Goal: Transaction & Acquisition: Download file/media

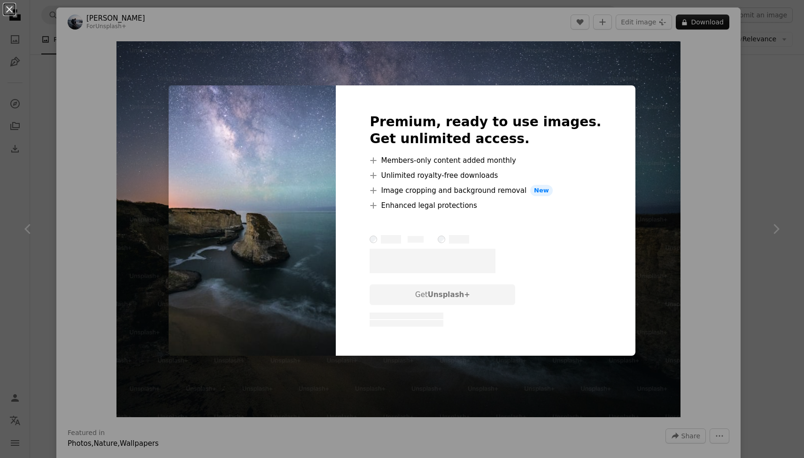
scroll to position [1558, 0]
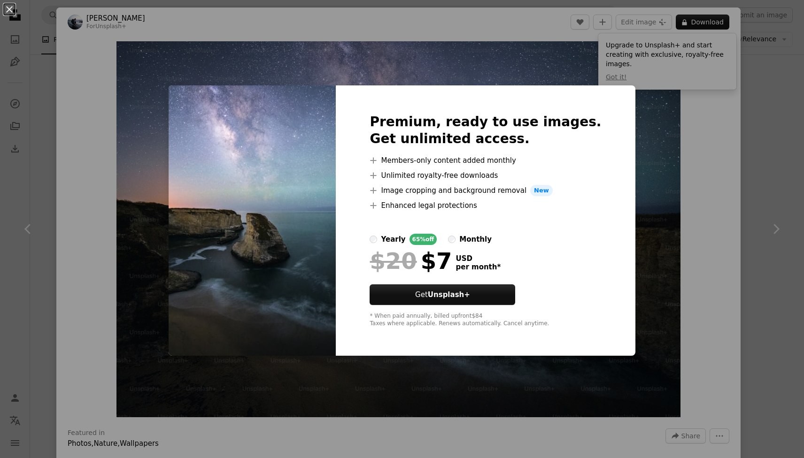
click at [502, 38] on div "An X shape Premium, ready to use images. Get unlimited access. A plus sign Memb…" at bounding box center [402, 229] width 804 height 458
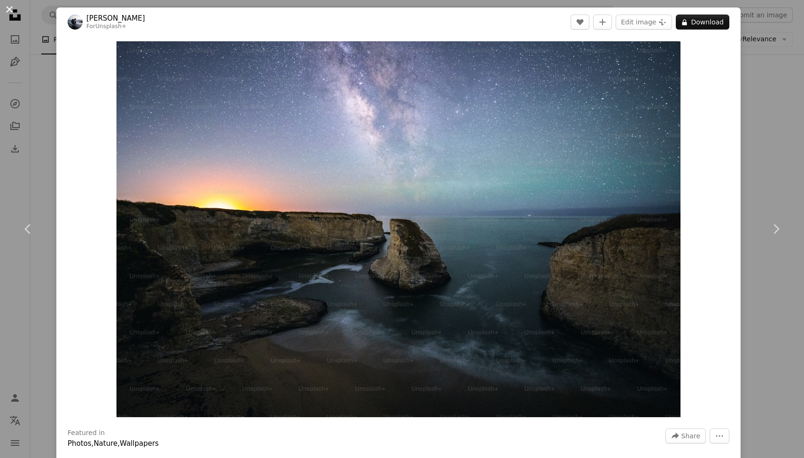
click at [8, 12] on button "An X shape" at bounding box center [9, 9] width 11 height 11
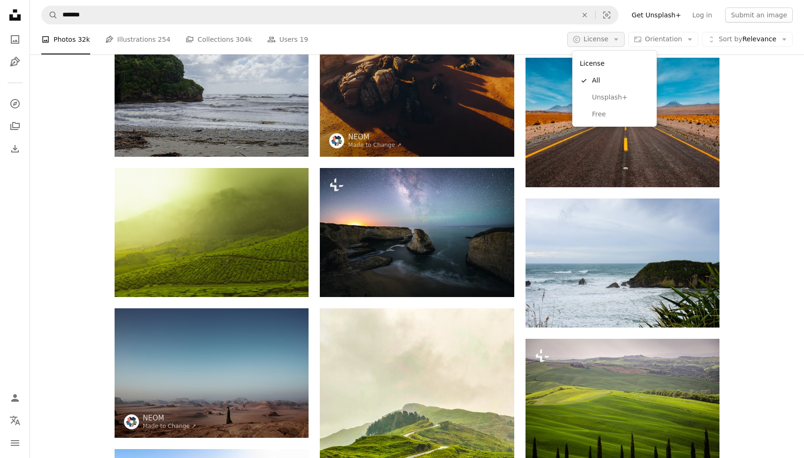
click at [607, 42] on span "License" at bounding box center [596, 39] width 25 height 8
click at [611, 118] on span "Free" at bounding box center [620, 114] width 57 height 9
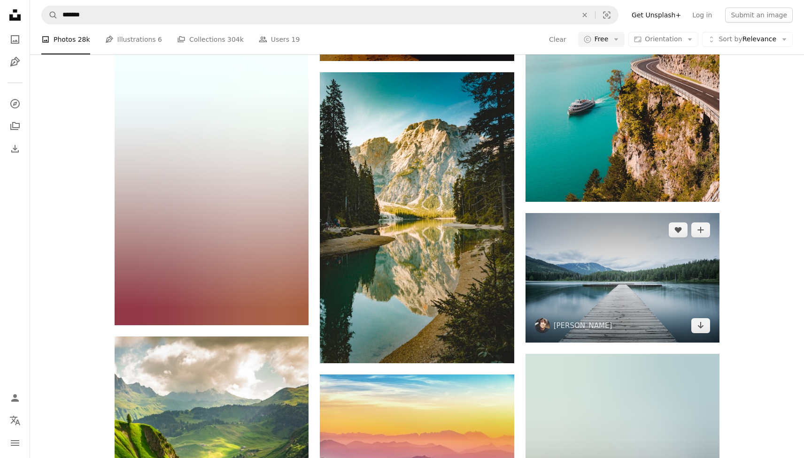
scroll to position [491, 0]
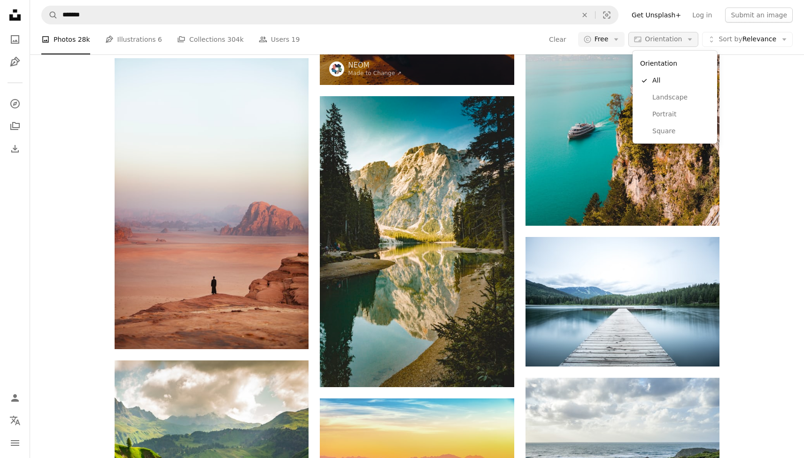
click at [659, 39] on span "Orientation" at bounding box center [663, 39] width 37 height 8
click at [666, 99] on span "Landscape" at bounding box center [680, 97] width 57 height 9
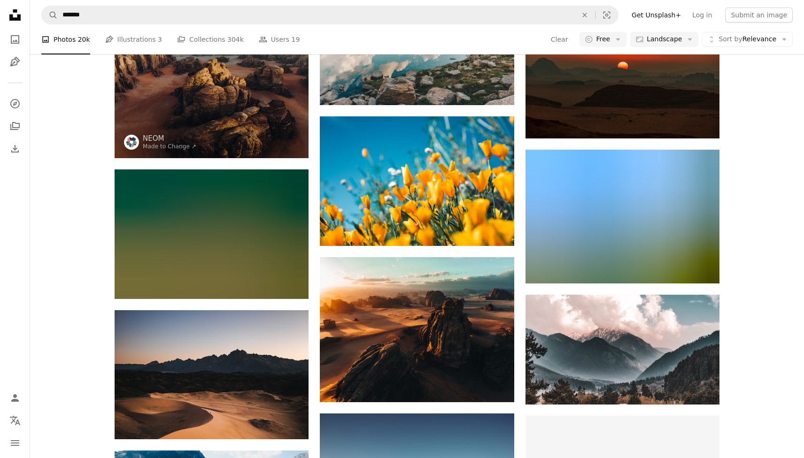
scroll to position [1607, 0]
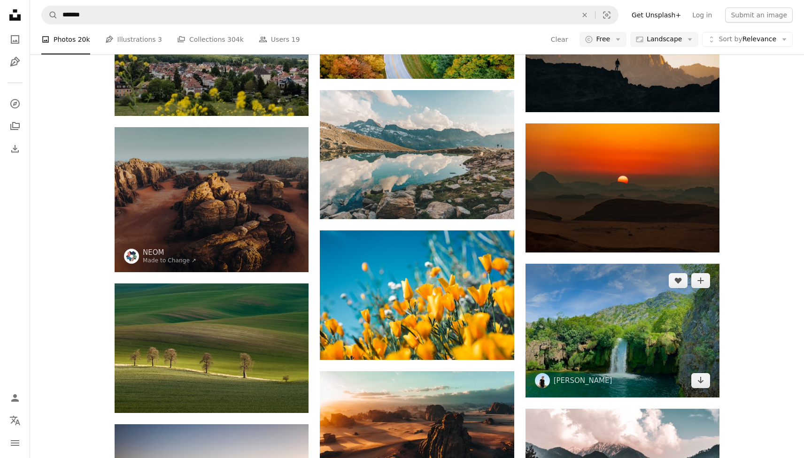
click at [650, 320] on img at bounding box center [623, 331] width 194 height 134
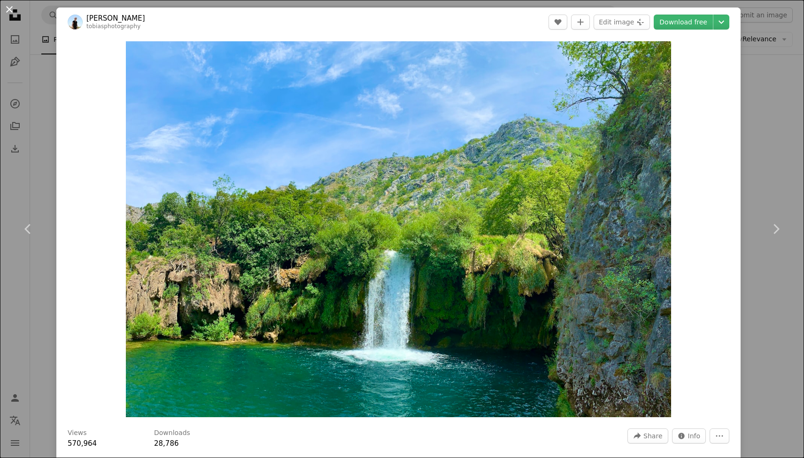
click at [9, 10] on button "An X shape" at bounding box center [9, 9] width 11 height 11
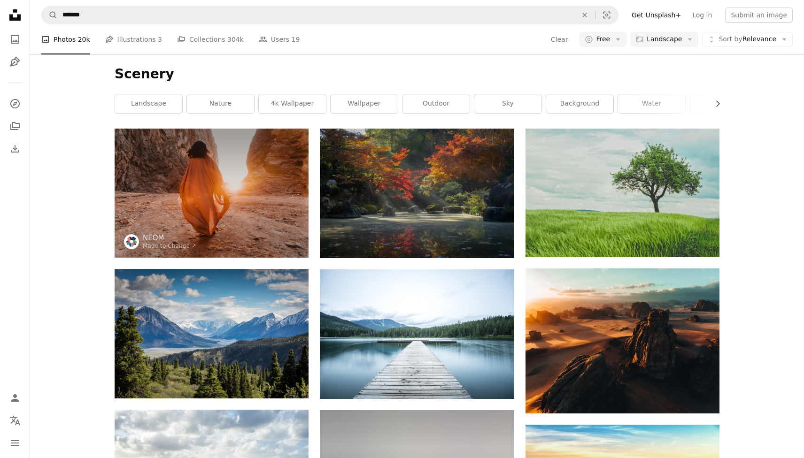
scroll to position [7, 0]
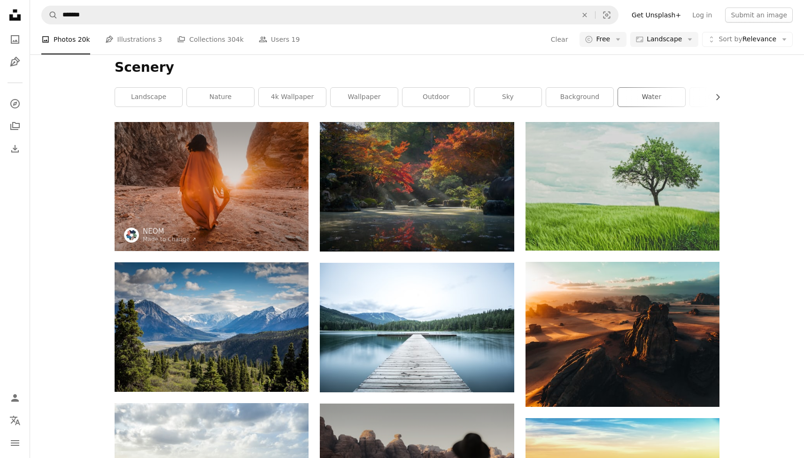
click at [646, 94] on link "water" at bounding box center [651, 97] width 67 height 19
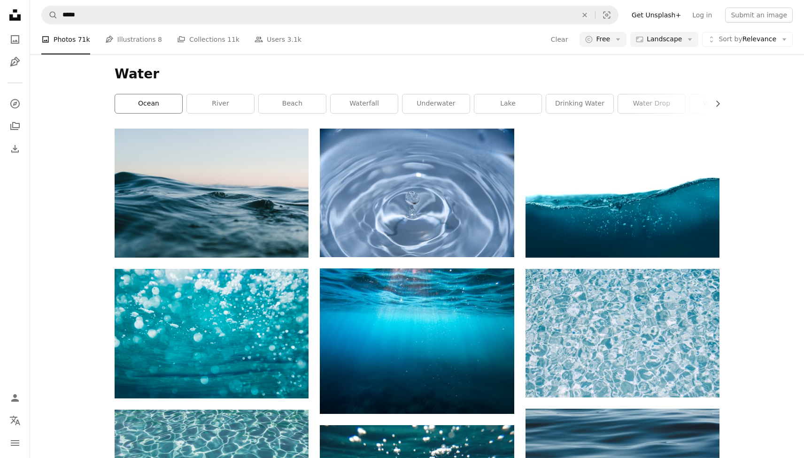
click at [164, 108] on link "ocean" at bounding box center [148, 103] width 67 height 19
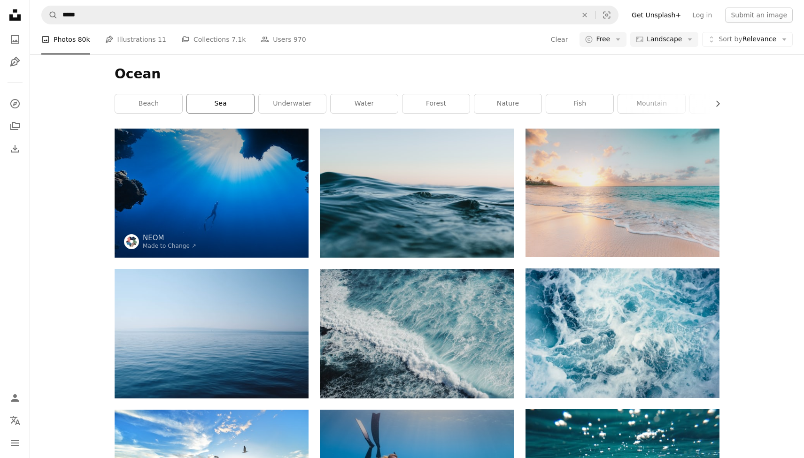
click at [207, 103] on link "sea" at bounding box center [220, 103] width 67 height 19
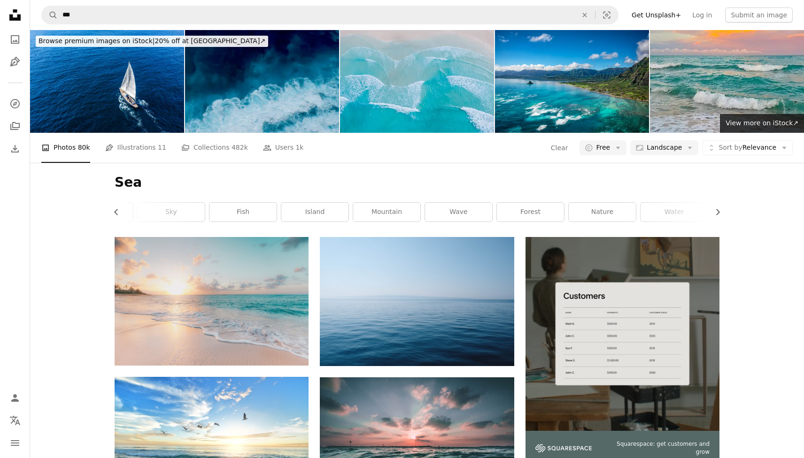
scroll to position [0, 254]
click at [483, 209] on link "forest" at bounding box center [469, 212] width 67 height 19
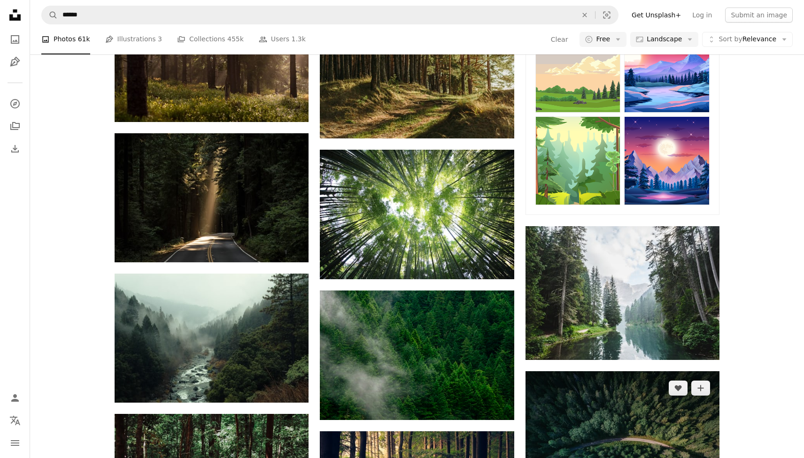
scroll to position [496, 0]
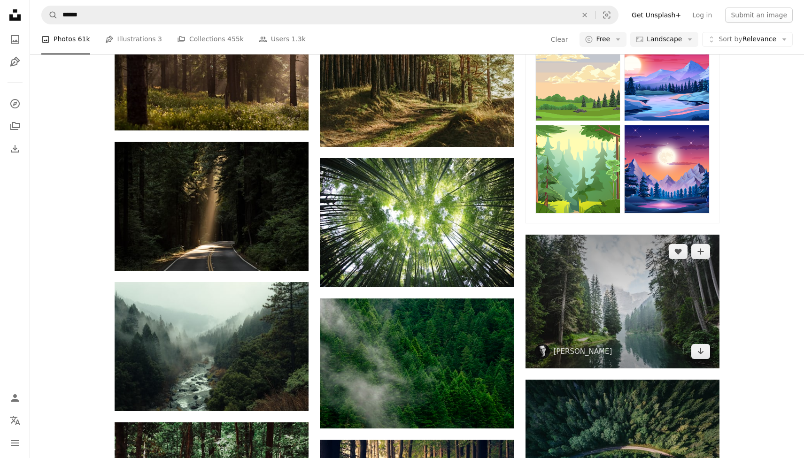
click at [713, 313] on img at bounding box center [623, 302] width 194 height 134
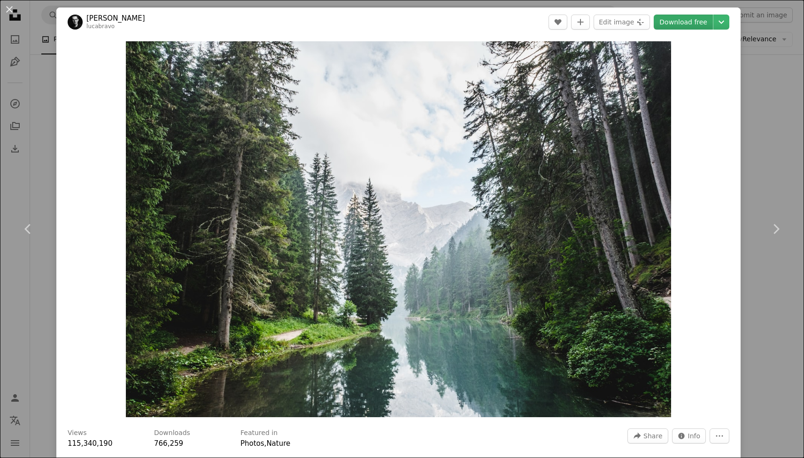
click at [688, 25] on link "Download free" at bounding box center [683, 22] width 59 height 15
